Goal: Information Seeking & Learning: Learn about a topic

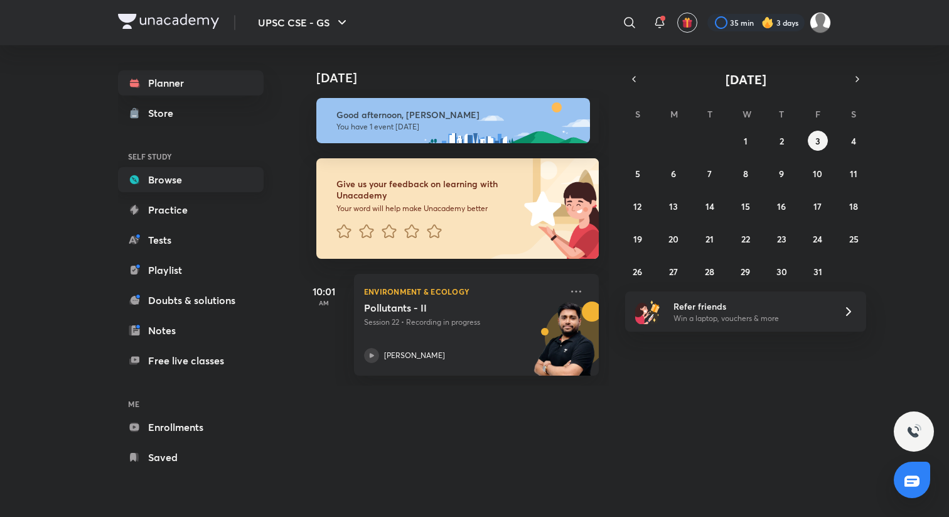
click at [182, 178] on link "Browse" at bounding box center [191, 179] width 146 height 25
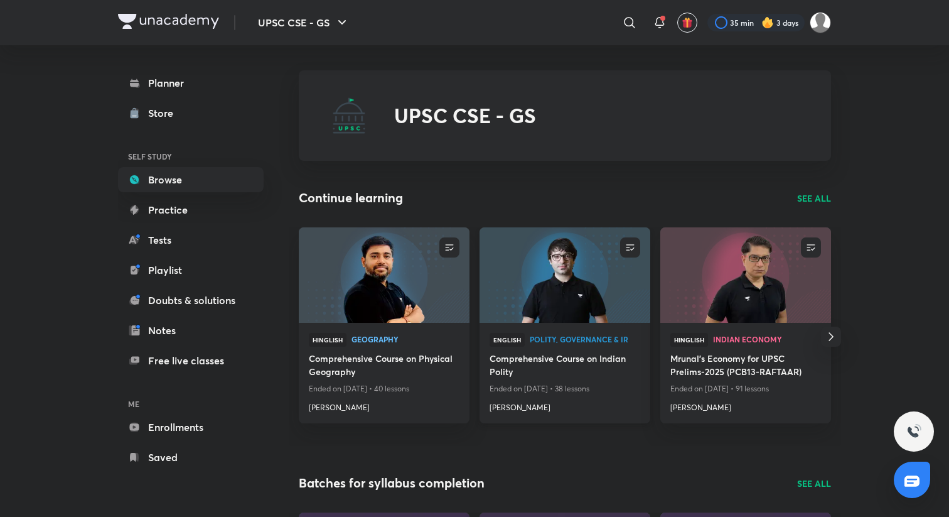
click at [576, 309] on img at bounding box center [565, 274] width 174 height 97
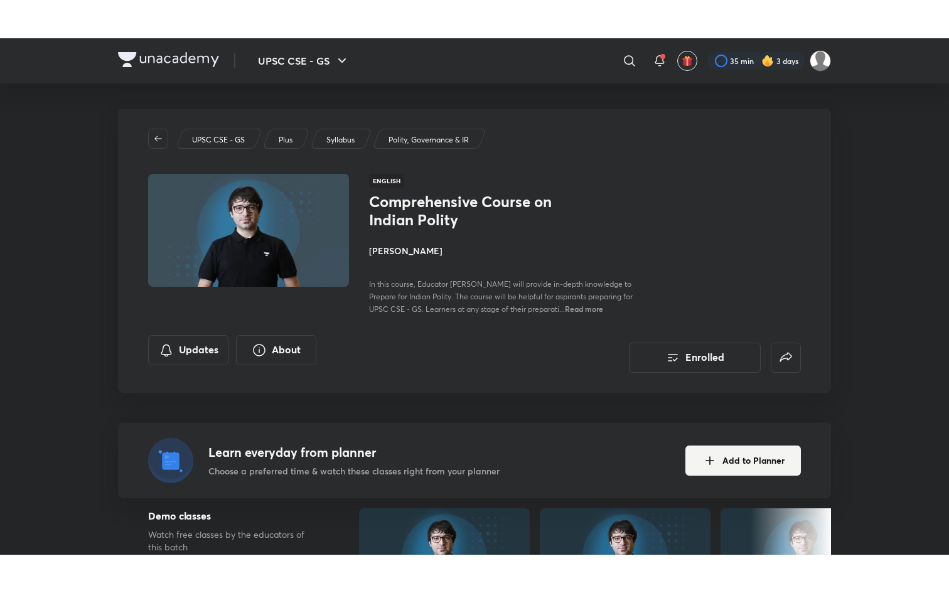
scroll to position [416, 0]
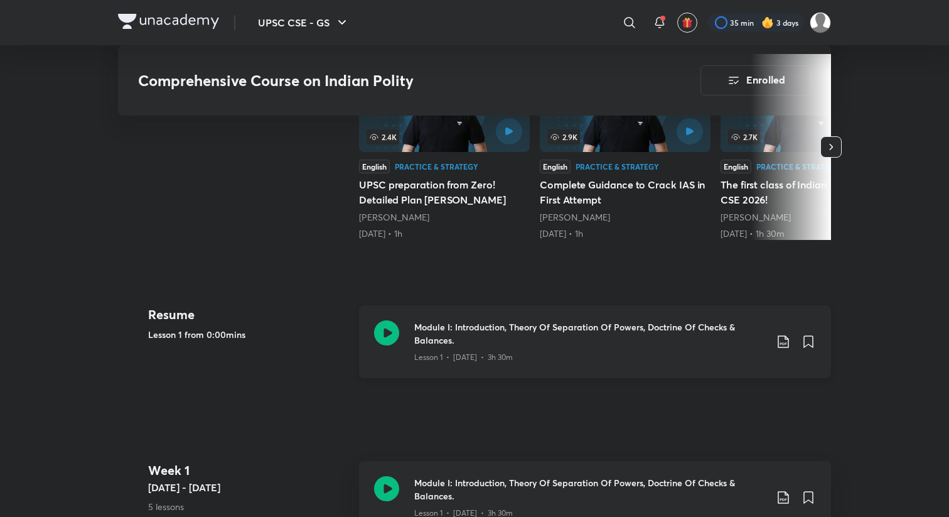
click at [379, 331] on icon at bounding box center [386, 332] width 25 height 25
